Goal: Transaction & Acquisition: Purchase product/service

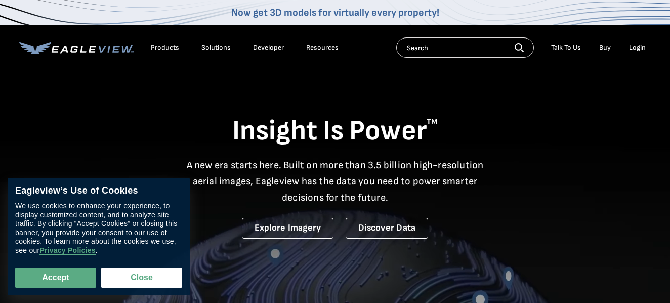
click at [474, 52] on input "text" at bounding box center [465, 47] width 138 height 20
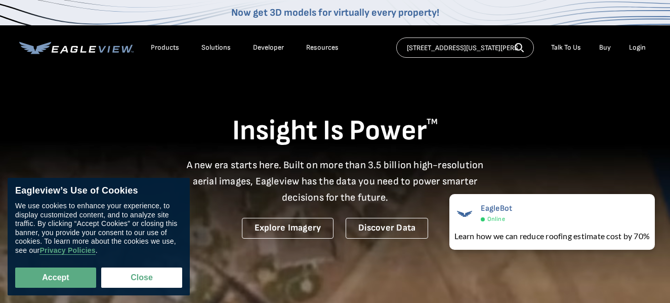
type input "[STREET_ADDRESS][US_STATE][PERSON_NAME]"
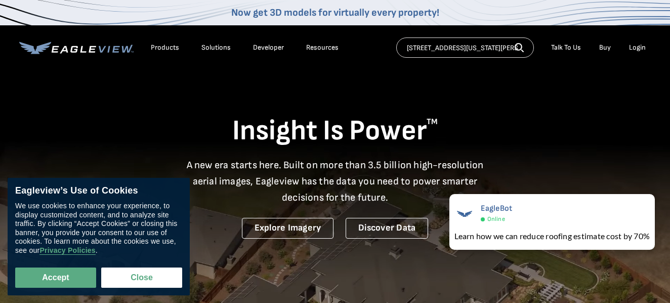
click at [523, 52] on button "Search" at bounding box center [519, 46] width 9 height 15
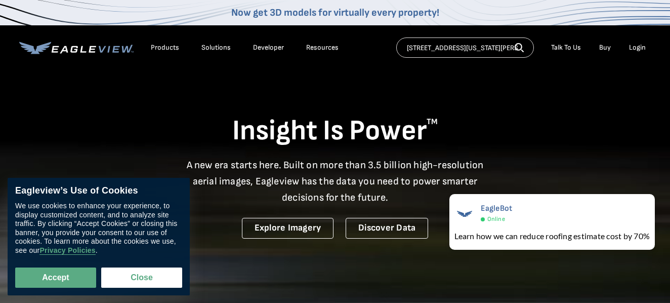
click at [522, 47] on icon "button" at bounding box center [519, 47] width 8 height 8
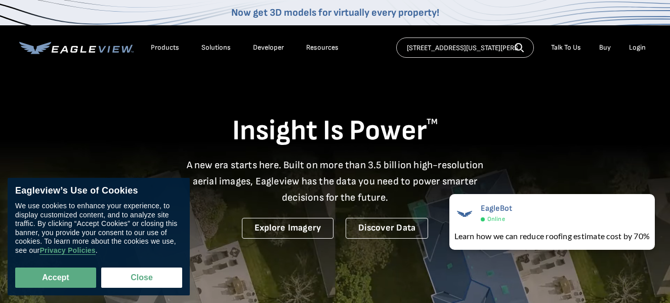
click at [518, 48] on icon "button" at bounding box center [519, 47] width 9 height 9
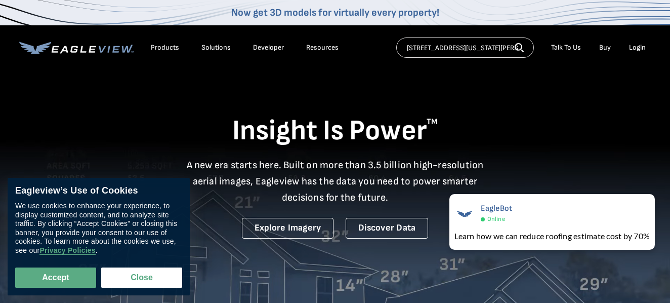
click at [638, 46] on div "Login" at bounding box center [637, 47] width 17 height 9
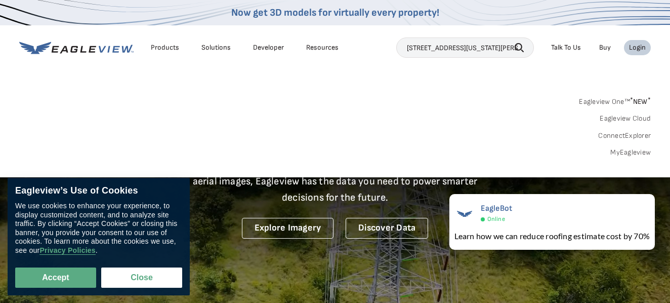
click at [638, 46] on div "Login" at bounding box center [637, 47] width 17 height 9
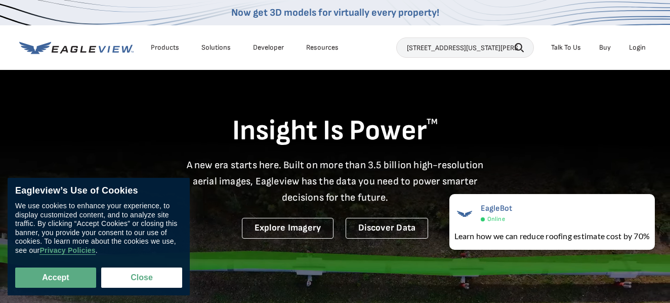
click at [638, 46] on div "Login" at bounding box center [637, 47] width 17 height 9
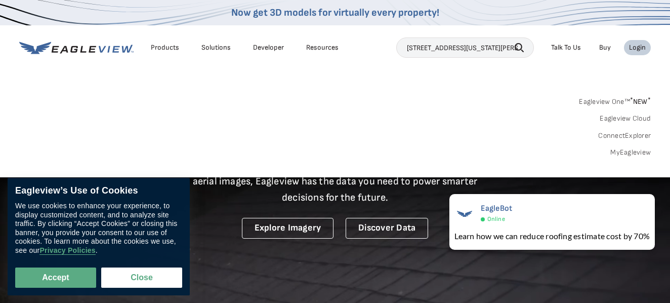
click at [634, 154] on link "MyEagleview" at bounding box center [631, 152] width 41 height 9
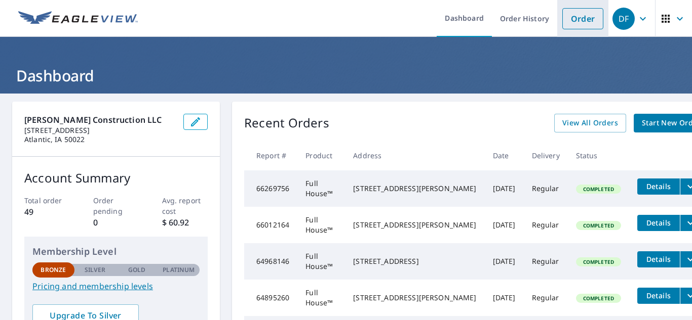
click at [584, 17] on link "Order" at bounding box center [582, 18] width 41 height 21
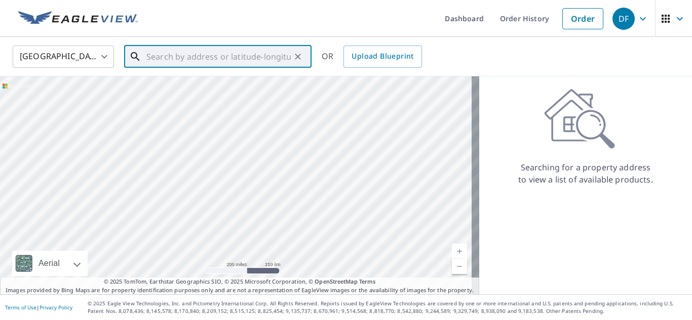
click at [252, 62] on input "text" at bounding box center [218, 57] width 144 height 28
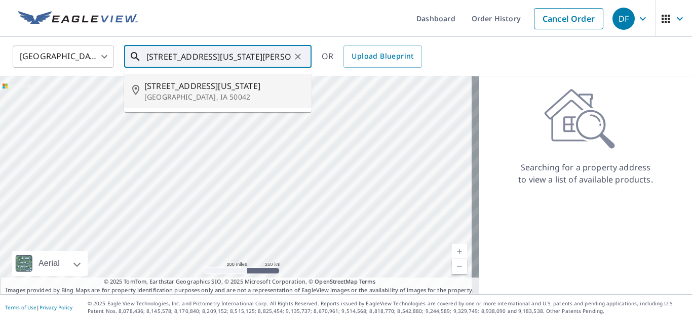
click at [212, 86] on span "405 Washington St" at bounding box center [223, 86] width 159 height 12
type input "405 Washington St Brayton, IA 50042"
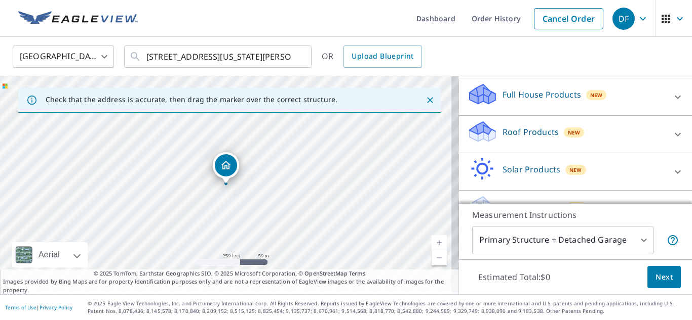
scroll to position [122, 0]
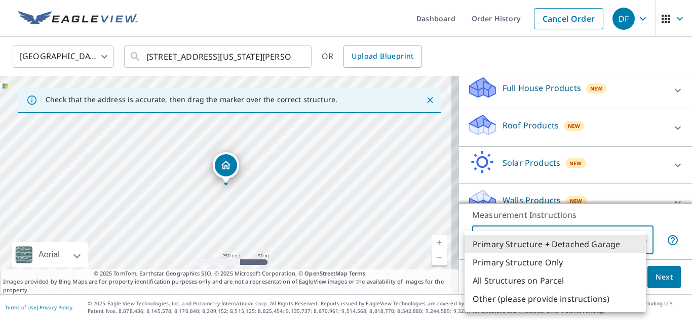
click at [634, 244] on body "DF DF Dashboard Order History Cancel Order DF United States US ​ 405 Washington…" at bounding box center [346, 160] width 692 height 320
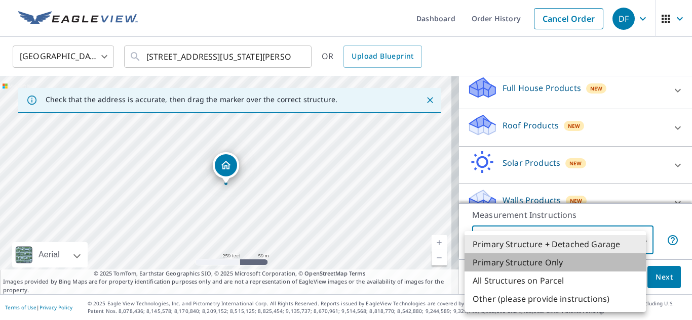
click at [545, 265] on li "Primary Structure Only" at bounding box center [554, 263] width 181 height 18
type input "2"
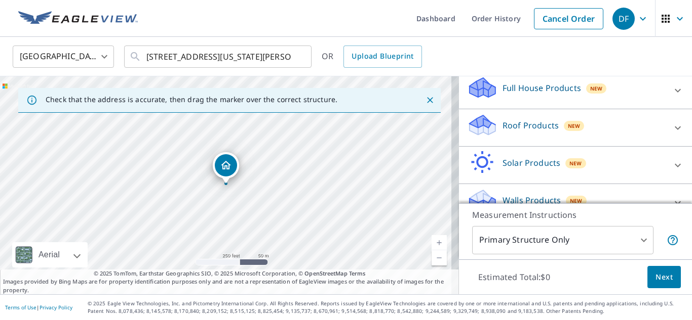
click at [608, 188] on div "Walls Products New" at bounding box center [566, 202] width 198 height 29
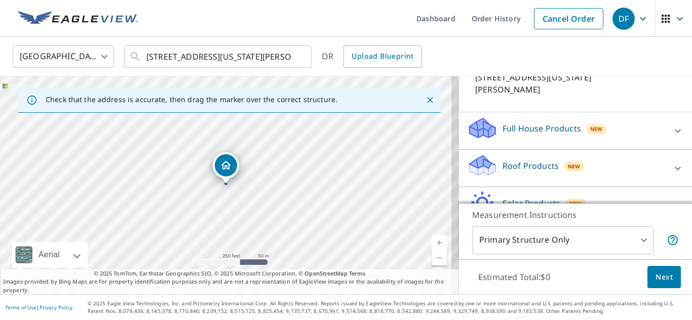
scroll to position [61, 0]
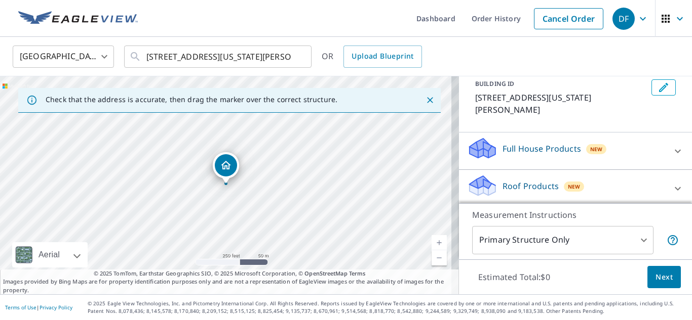
click at [559, 143] on p "Full House Products" at bounding box center [541, 149] width 78 height 12
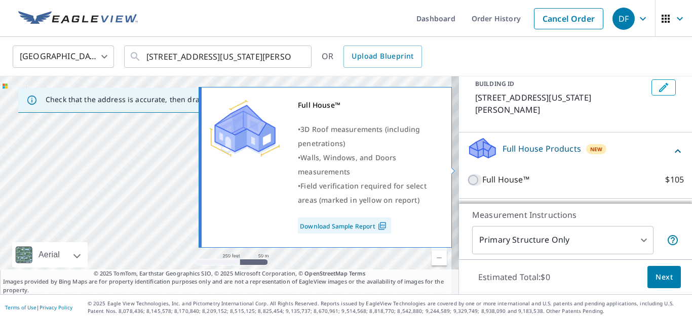
click at [468, 174] on input "Full House™ $105" at bounding box center [474, 180] width 15 height 12
checkbox input "true"
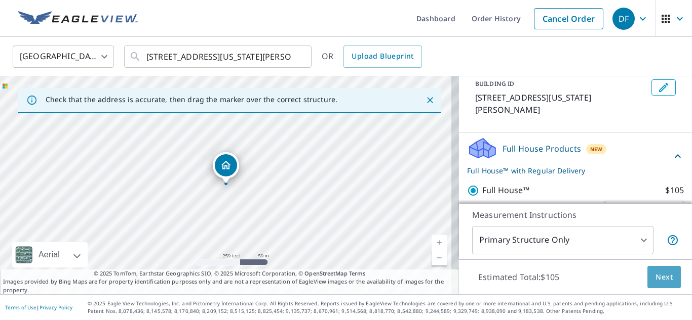
click at [663, 277] on span "Next" at bounding box center [663, 277] width 17 height 13
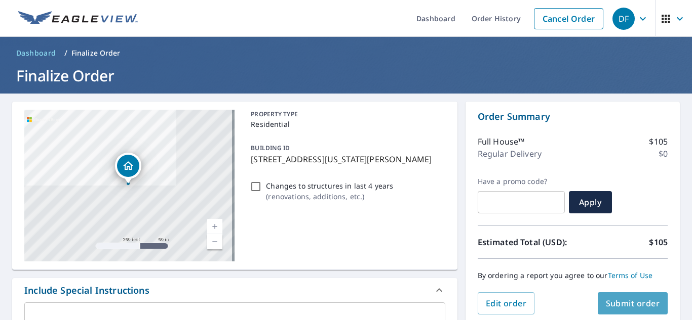
click at [623, 302] on span "Submit order" at bounding box center [633, 303] width 54 height 11
